Goal: Transaction & Acquisition: Book appointment/travel/reservation

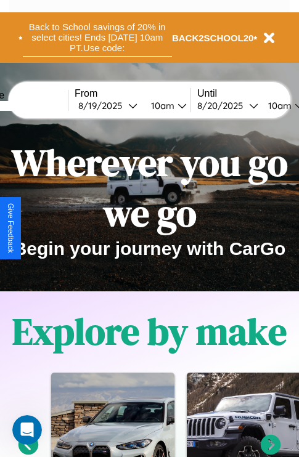
click at [97, 38] on button "Back to School savings of 20% in select cities! Ends [DATE] 10am PT. Use code:" at bounding box center [97, 37] width 149 height 38
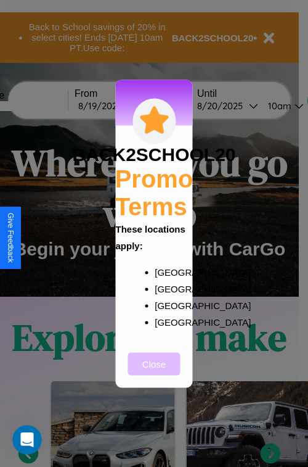
click at [154, 372] on button "Close" at bounding box center [154, 363] width 52 height 23
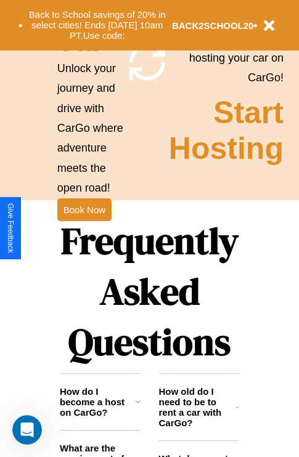
scroll to position [1200, 0]
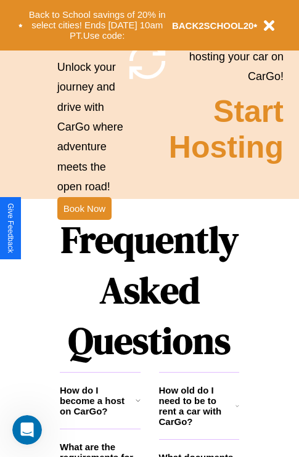
click at [84, 229] on h1 "Frequently Asked Questions" at bounding box center [149, 290] width 179 height 164
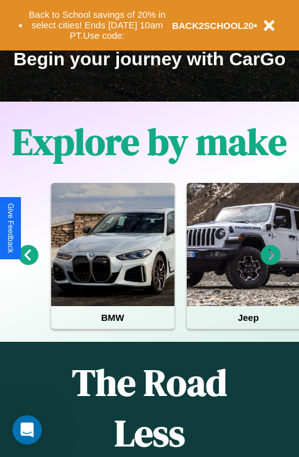
scroll to position [0, 0]
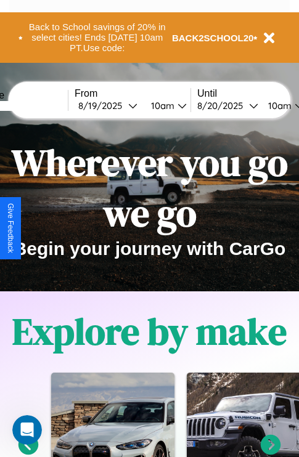
type input "******"
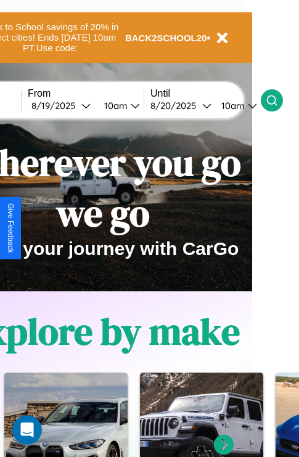
click at [278, 100] on icon at bounding box center [272, 100] width 12 height 12
